Goal: Task Accomplishment & Management: Manage account settings

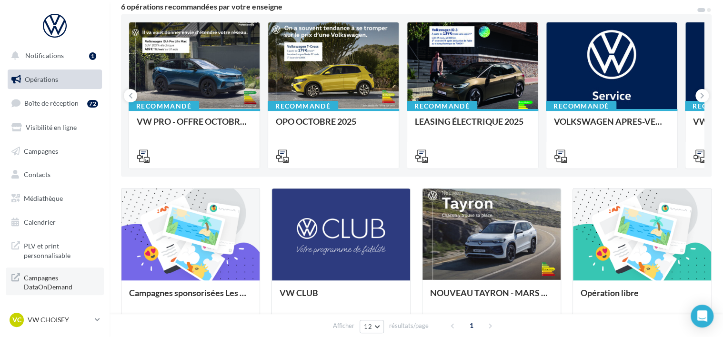
scroll to position [143, 0]
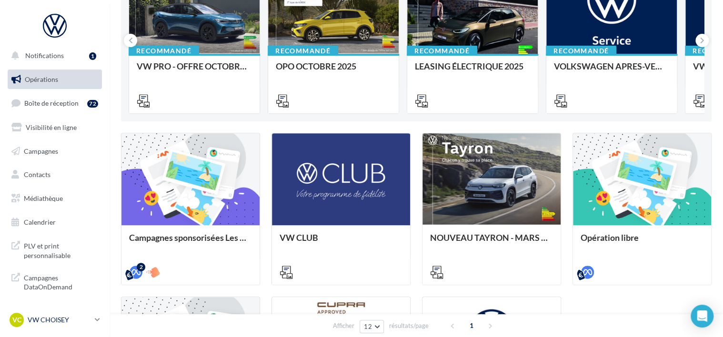
click at [54, 316] on p "VW CHOISEY" at bounding box center [59, 320] width 63 height 10
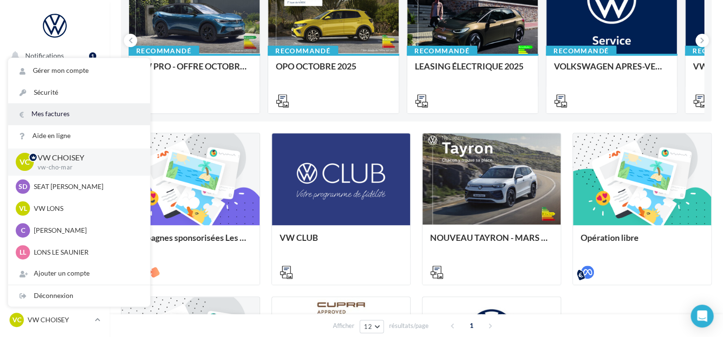
click at [54, 109] on link "Mes factures" at bounding box center [79, 113] width 142 height 21
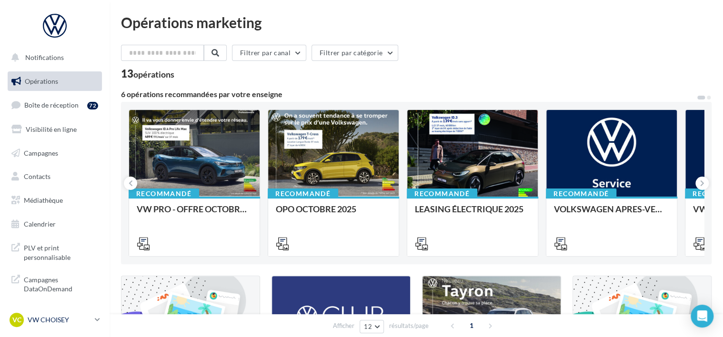
click at [67, 318] on p "VW CHOISEY" at bounding box center [59, 320] width 63 height 10
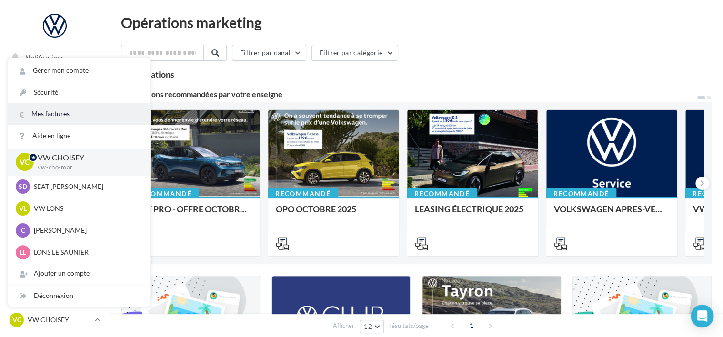
click at [67, 114] on link "Mes factures" at bounding box center [79, 113] width 142 height 21
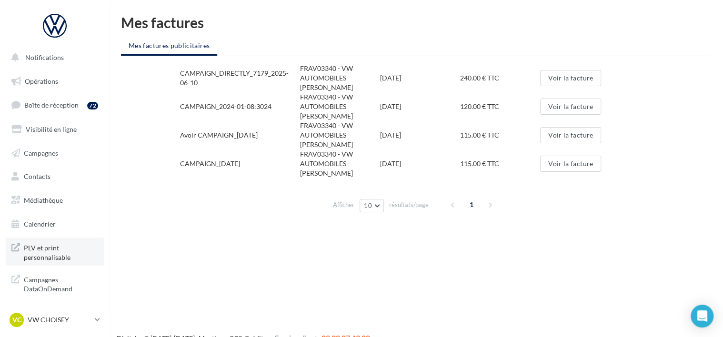
click at [57, 255] on span "PLV et print personnalisable" at bounding box center [61, 252] width 74 height 20
